Goal: Find specific page/section: Find specific page/section

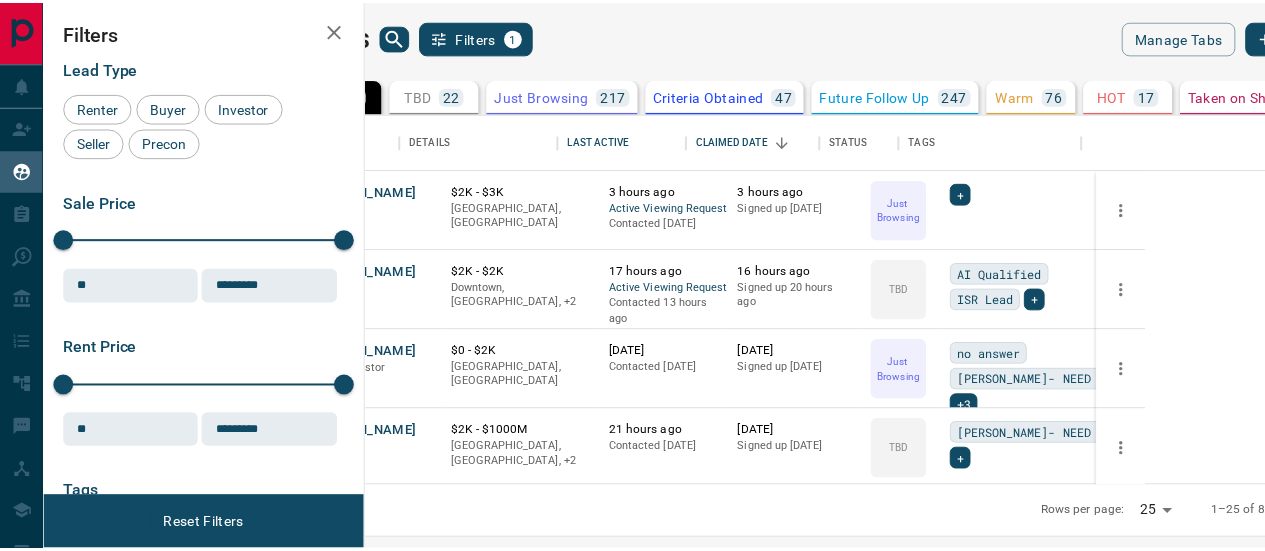
scroll to position [0, 42]
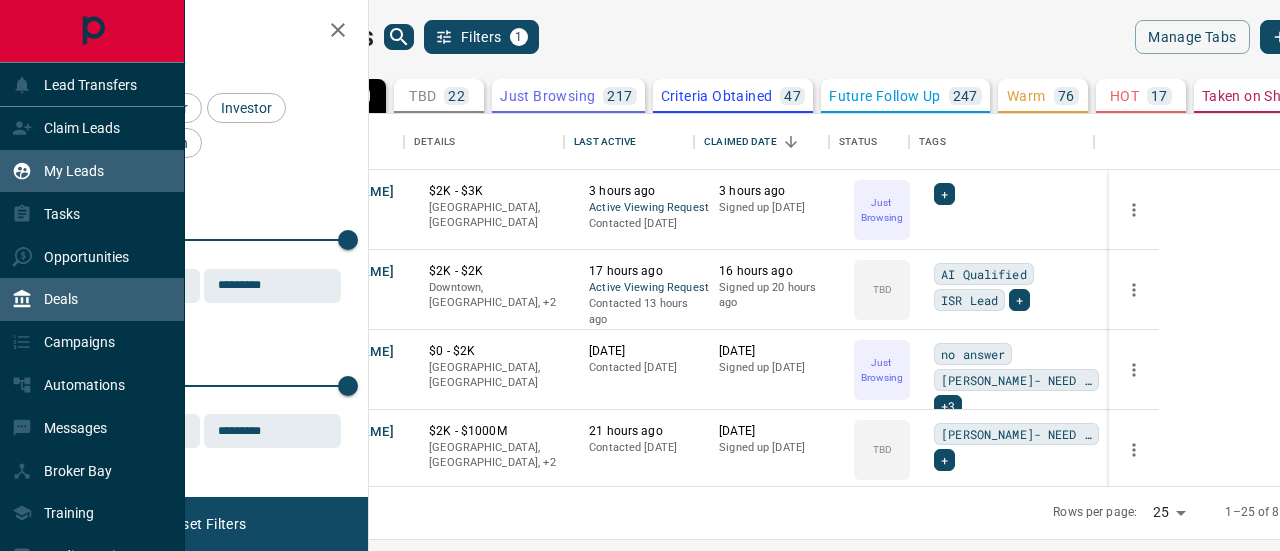
click at [70, 299] on p "Deals" at bounding box center [61, 299] width 34 height 16
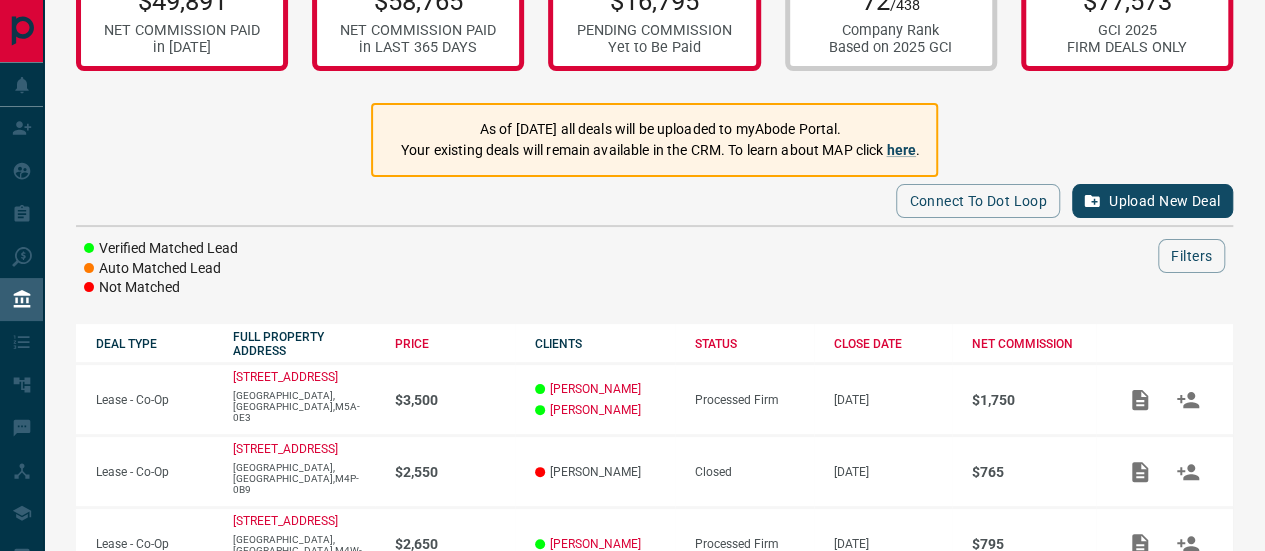
scroll to position [100, 0]
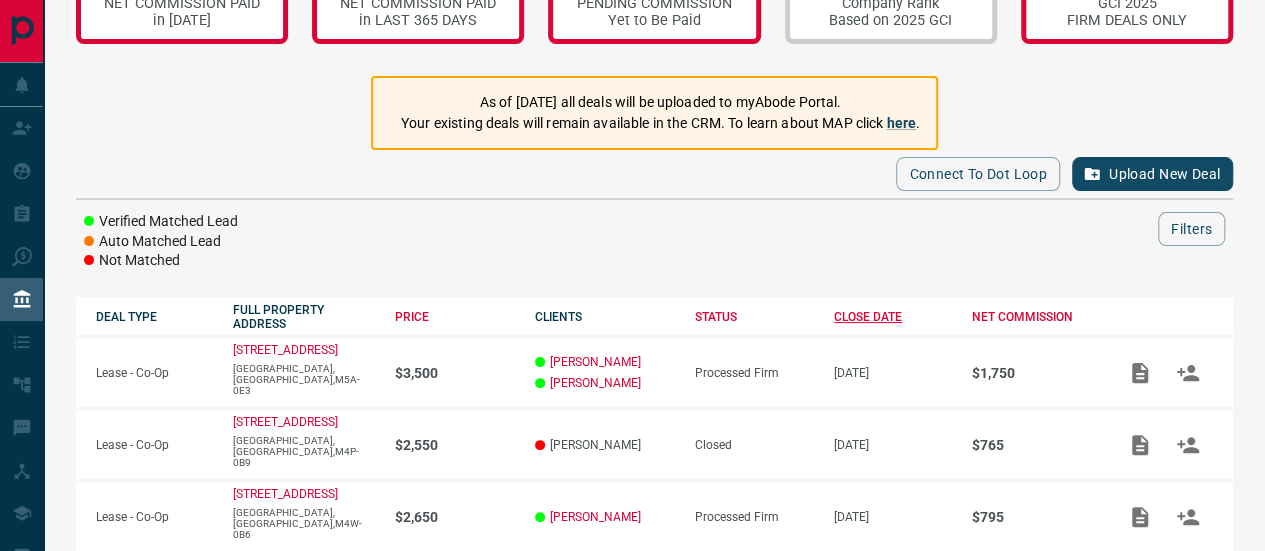
click at [862, 310] on div "CLOSE DATE" at bounding box center [893, 317] width 118 height 14
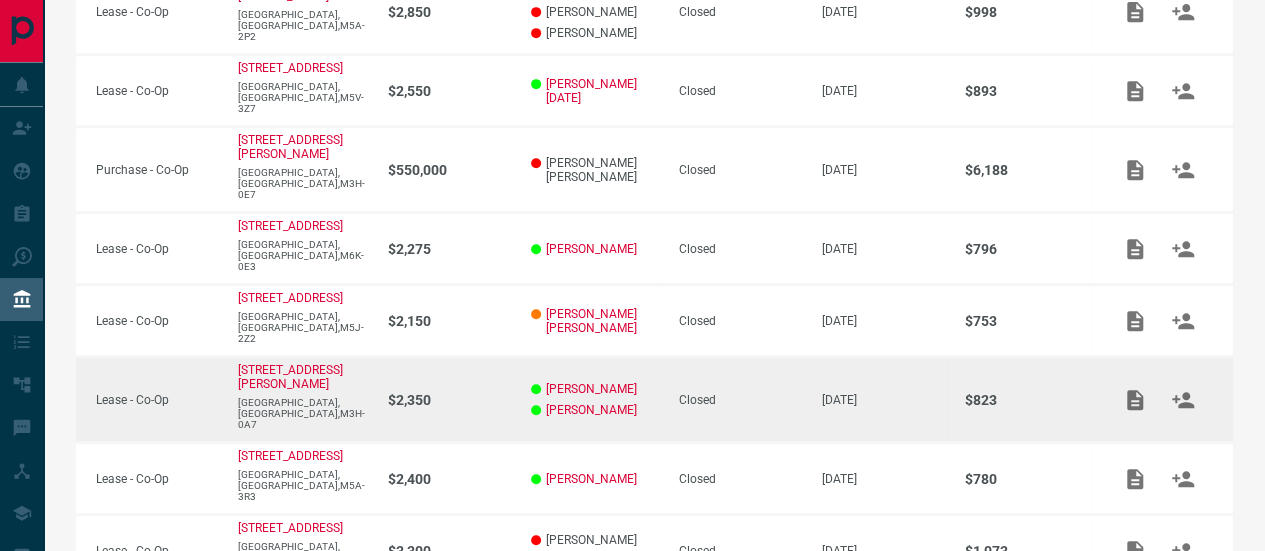
scroll to position [500, 0]
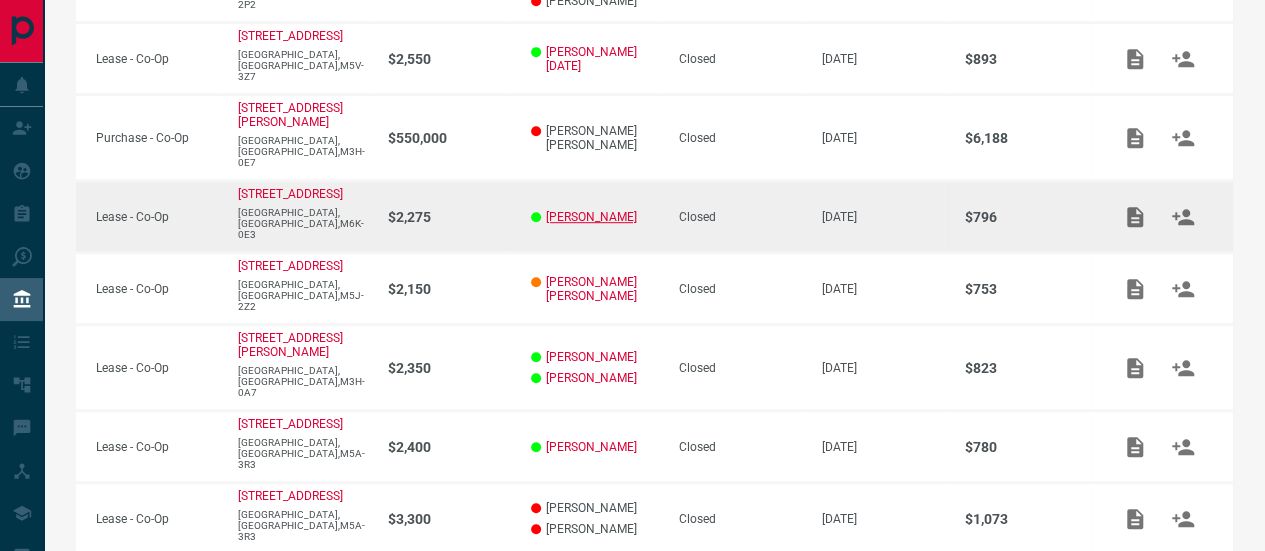
click at [581, 210] on link "[PERSON_NAME]" at bounding box center [591, 217] width 91 height 14
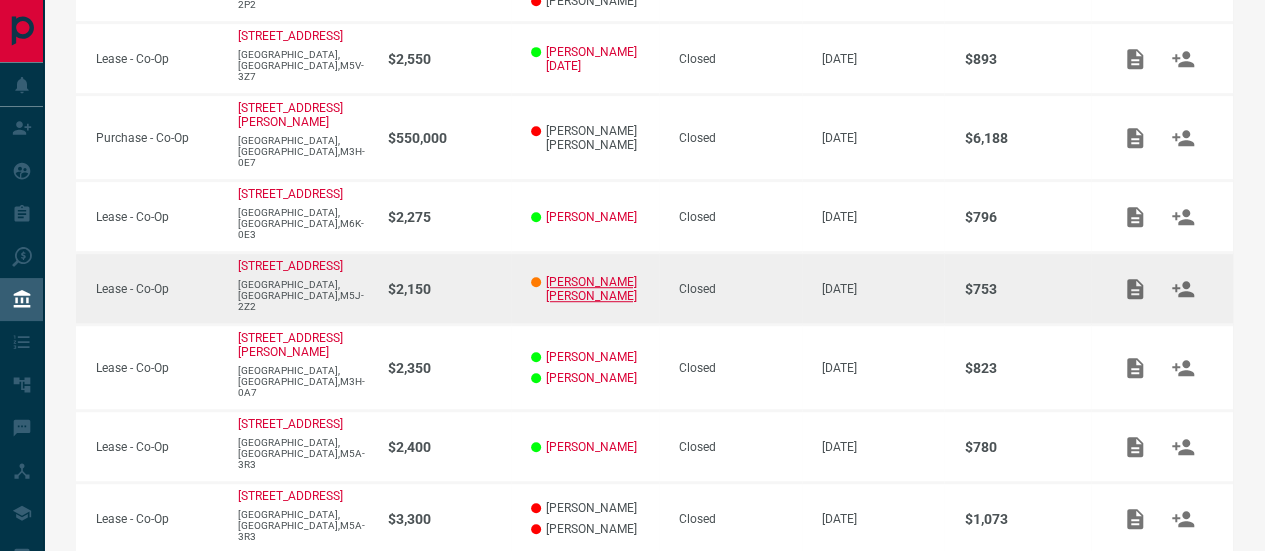
click at [582, 275] on link "[PERSON_NAME] [PERSON_NAME]" at bounding box center [602, 289] width 113 height 28
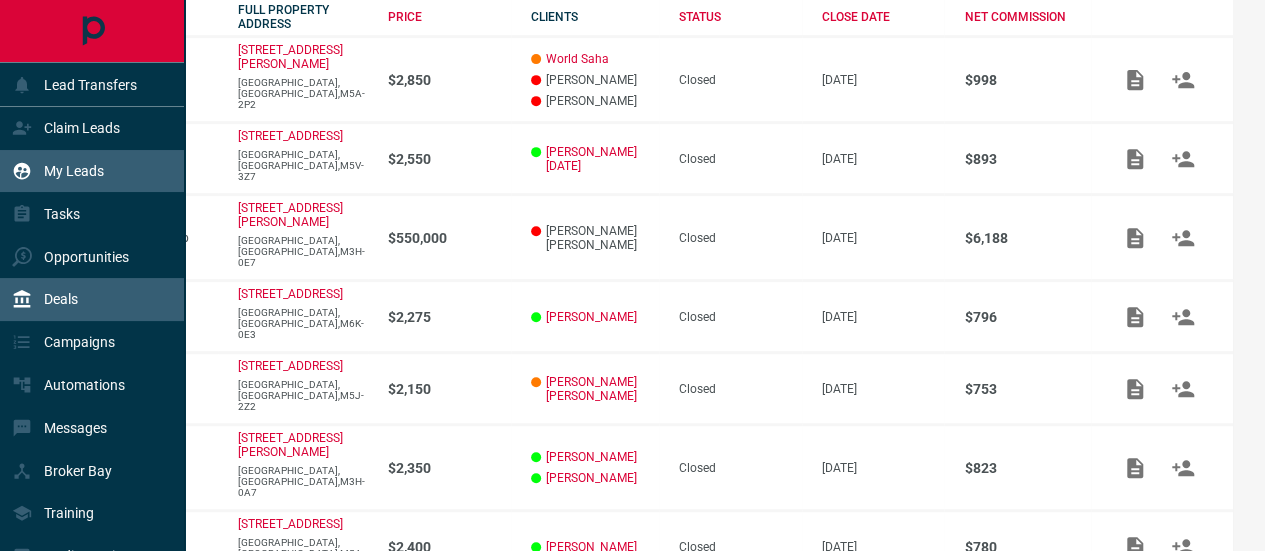
click at [78, 168] on p "My Leads" at bounding box center [74, 171] width 60 height 16
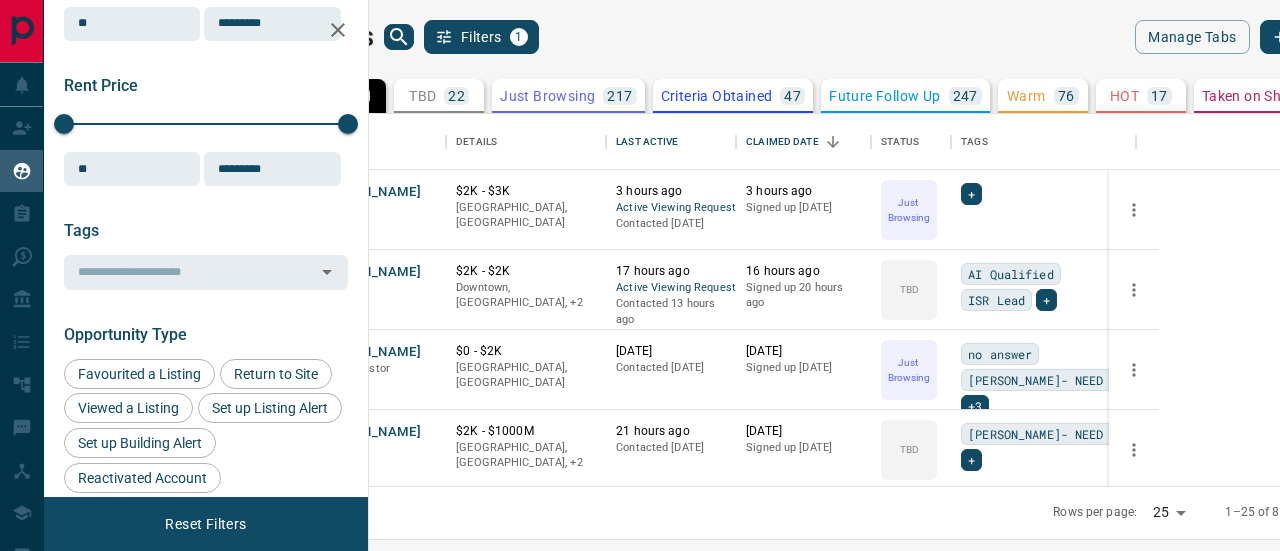
scroll to position [300, 0]
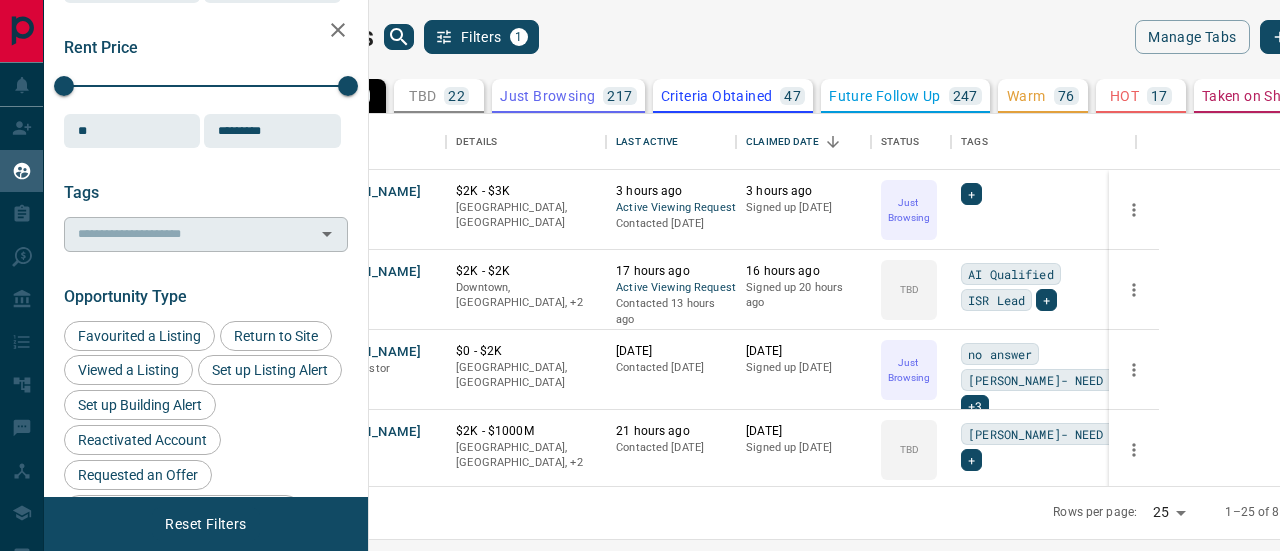
click at [161, 240] on input "text" at bounding box center [189, 234] width 239 height 22
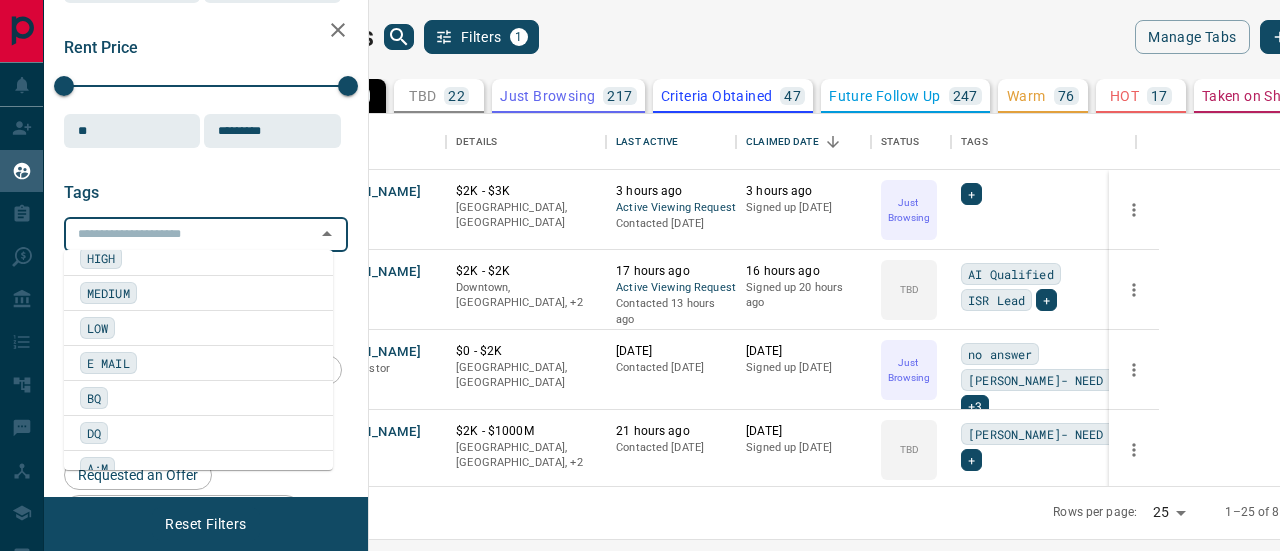
scroll to position [2285, 0]
click at [96, 394] on span "DQ" at bounding box center [94, 404] width 14 height 20
